Goal: Navigation & Orientation: Find specific page/section

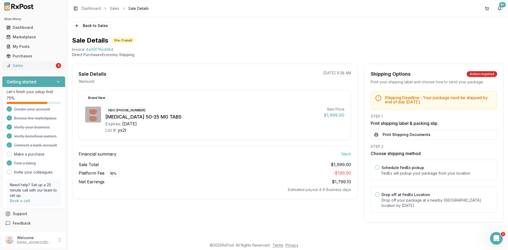
click at [35, 64] on div "Sales" at bounding box center [30, 65] width 48 height 5
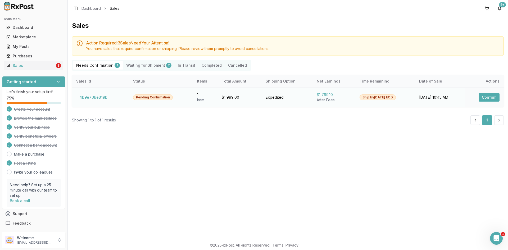
click at [4, 61] on link "Sales 3" at bounding box center [33, 66] width 59 height 10
